Goal: Transaction & Acquisition: Obtain resource

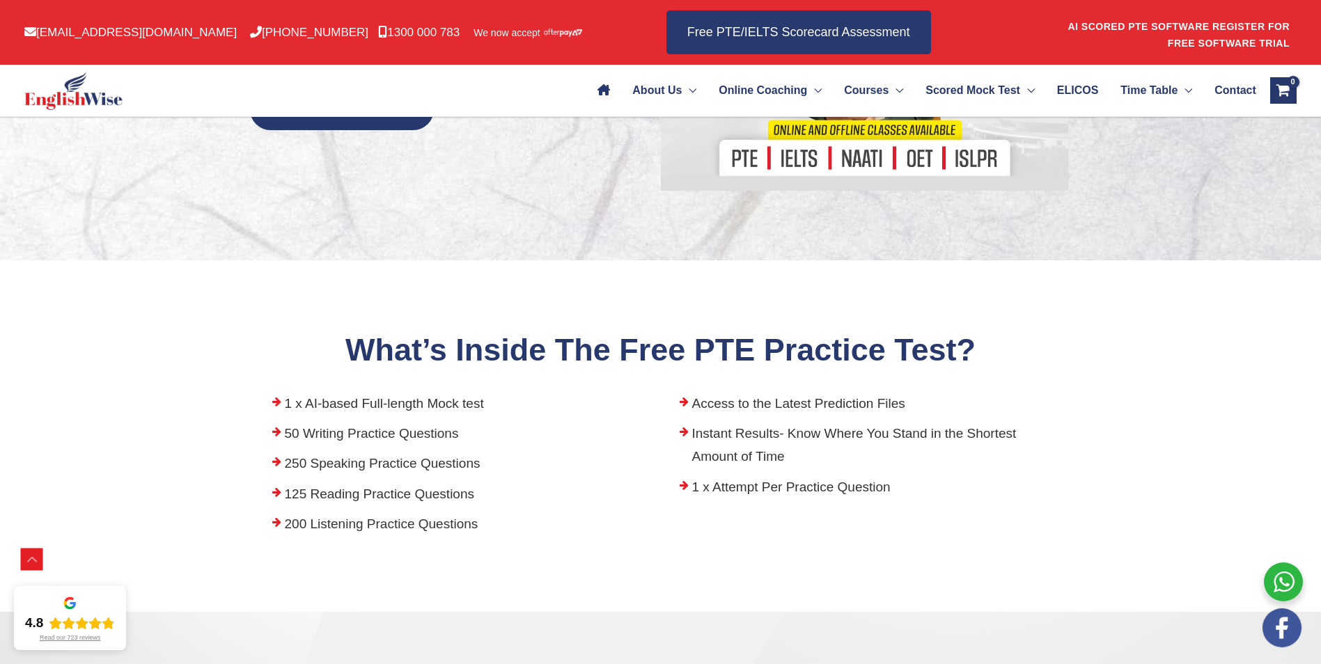
scroll to position [418, 0]
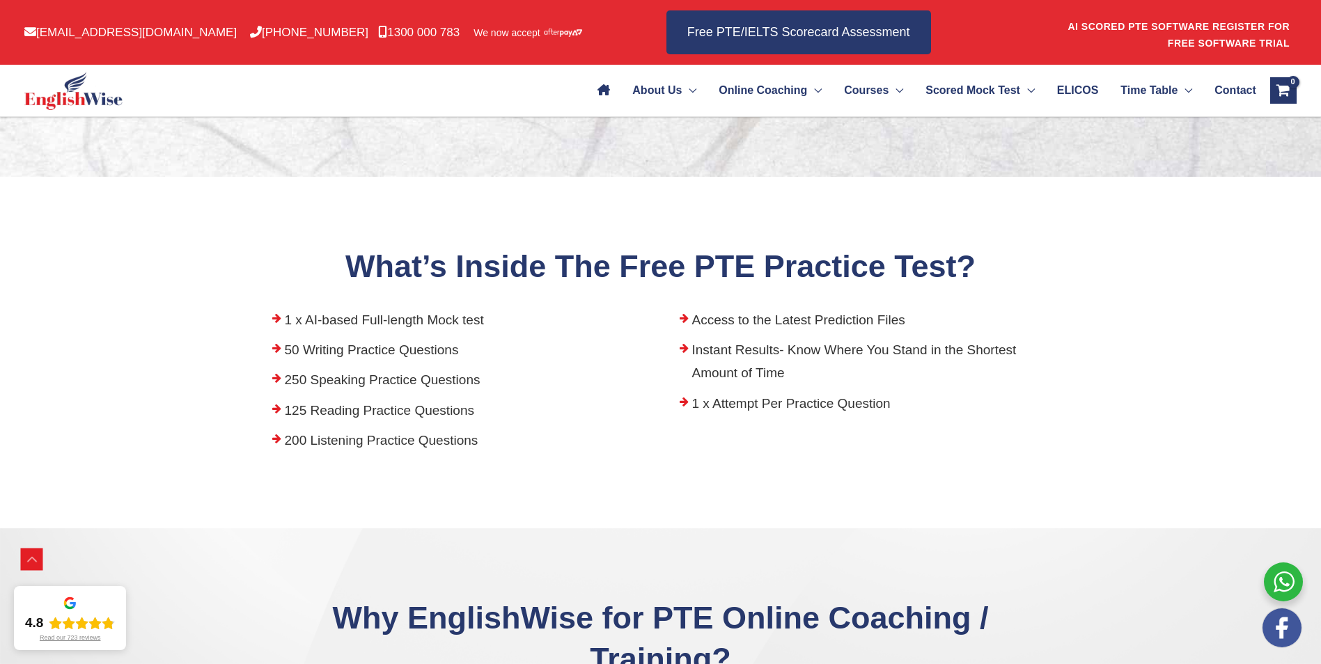
click at [370, 415] on li "125 Reading Practice Questions" at bounding box center [457, 414] width 386 height 30
click at [315, 417] on li "125 Reading Practice Questions" at bounding box center [457, 414] width 386 height 30
click at [370, 412] on li "125 Reading Practice Questions" at bounding box center [457, 414] width 386 height 30
click at [950, 130] on span "PTE Mock Tests" at bounding box center [968, 133] width 84 height 12
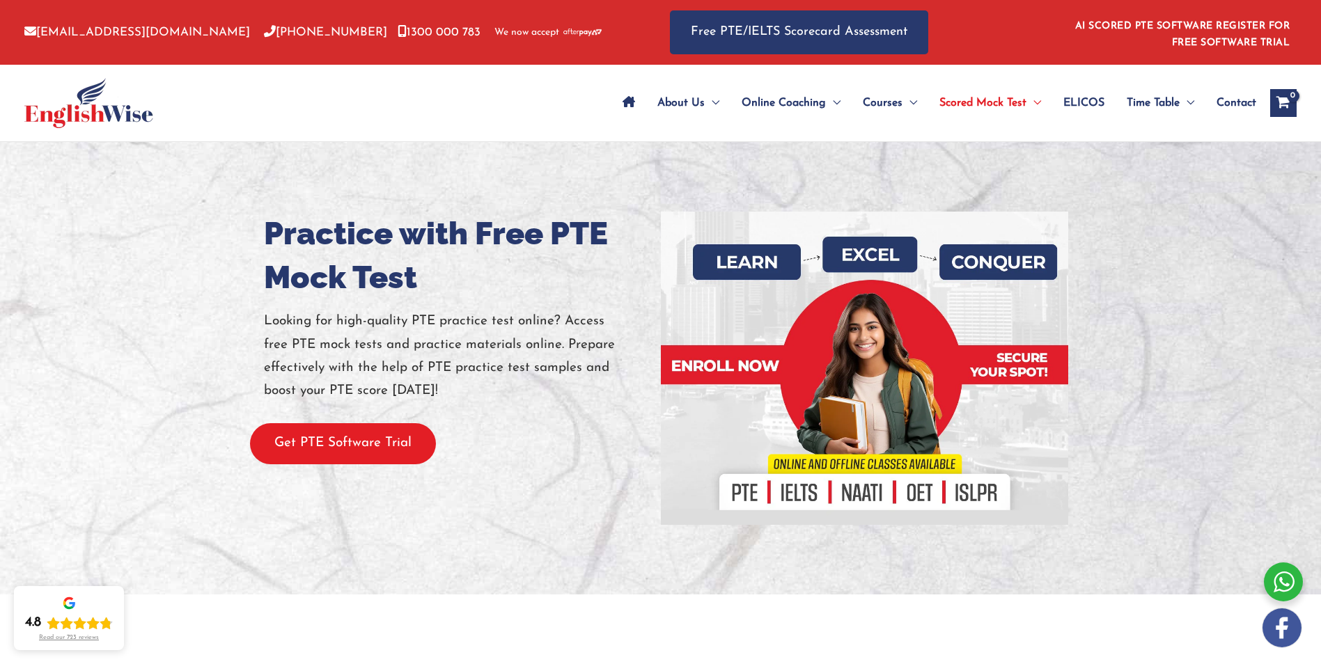
click at [388, 446] on button "Get PTE Software Trial" at bounding box center [343, 443] width 186 height 41
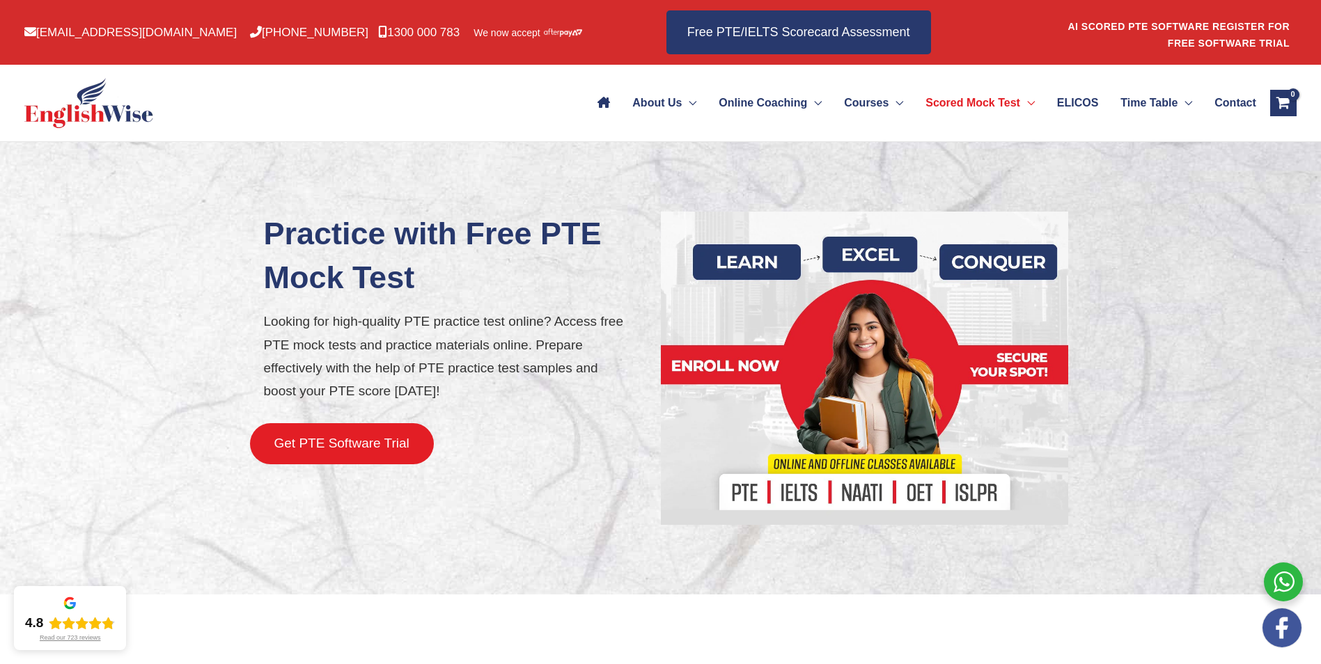
click at [388, 443] on button "Get PTE Software Trial" at bounding box center [342, 443] width 184 height 41
